Goal: Transaction & Acquisition: Download file/media

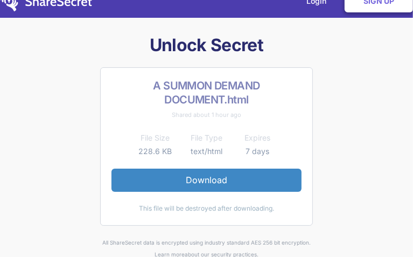
scroll to position [13, 0]
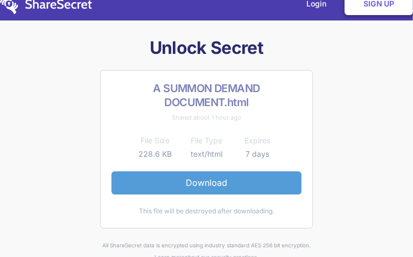
click at [209, 181] on link "Download" at bounding box center [206, 182] width 190 height 23
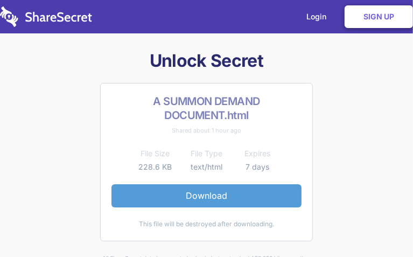
click at [180, 194] on link "Download" at bounding box center [206, 195] width 190 height 23
